Goal: Task Accomplishment & Management: Manage account settings

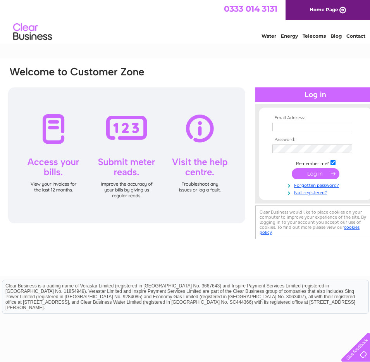
type input "eileen.Jordan@corganisers.org.uk"
click at [299, 169] on input "submit" at bounding box center [316, 173] width 48 height 11
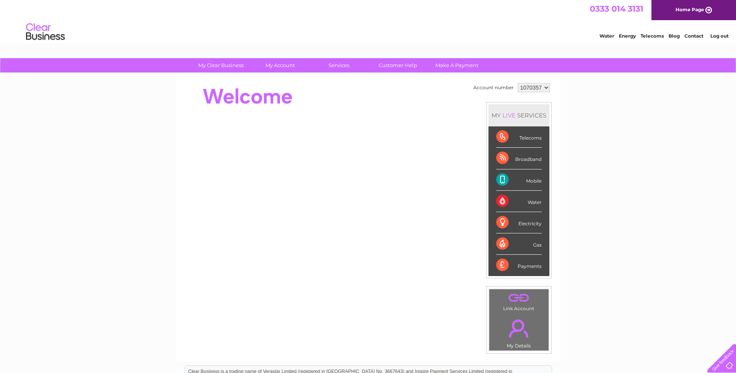
click at [370, 177] on div "Mobile" at bounding box center [518, 180] width 45 height 21
click at [370, 184] on div "Mobile" at bounding box center [518, 180] width 45 height 21
click at [370, 179] on div "Mobile" at bounding box center [518, 180] width 45 height 21
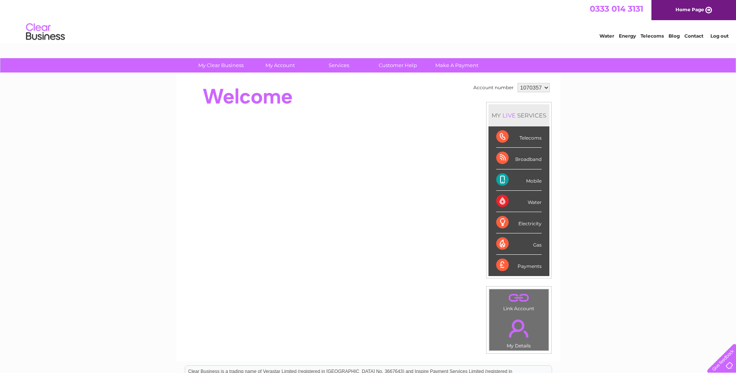
click at [370, 177] on div "Mobile" at bounding box center [518, 180] width 45 height 21
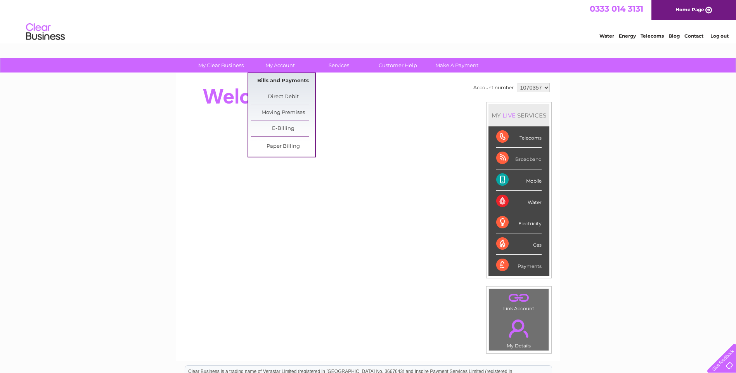
click at [256, 80] on link "Bills and Payments" at bounding box center [283, 81] width 64 height 16
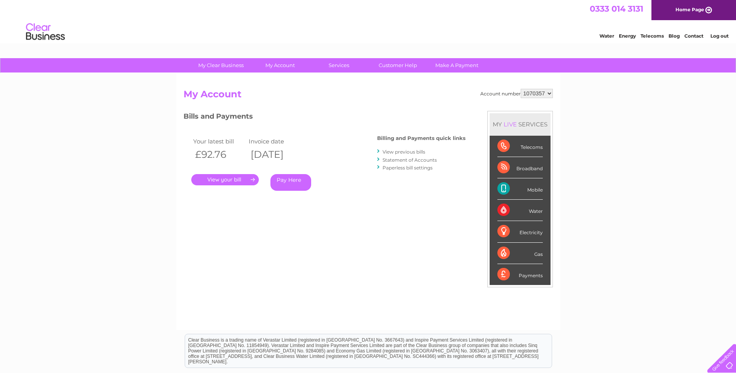
click at [221, 179] on link "." at bounding box center [224, 179] width 67 height 11
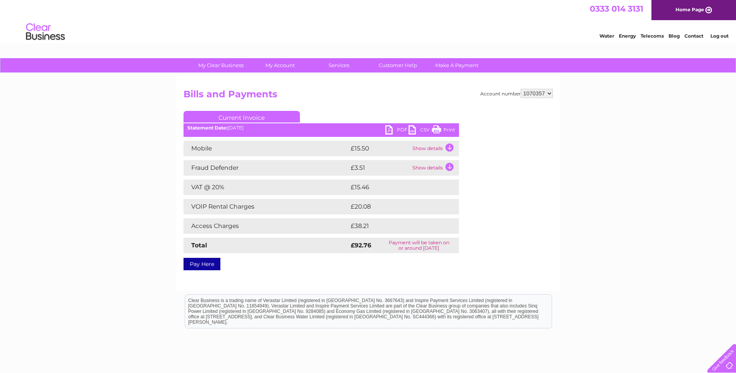
click at [449, 147] on td "Show details" at bounding box center [434, 149] width 48 height 16
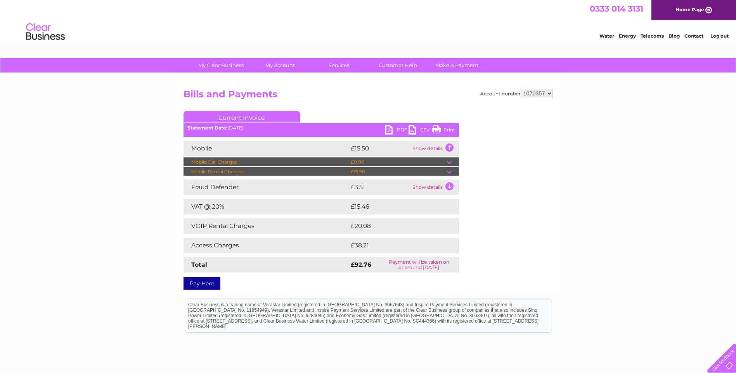
click at [255, 116] on link "Current Invoice" at bounding box center [241, 117] width 116 height 12
click at [389, 129] on link "PDF" at bounding box center [396, 130] width 23 height 11
click at [393, 128] on link "PDF" at bounding box center [396, 130] width 23 height 11
